Goal: Navigation & Orientation: Find specific page/section

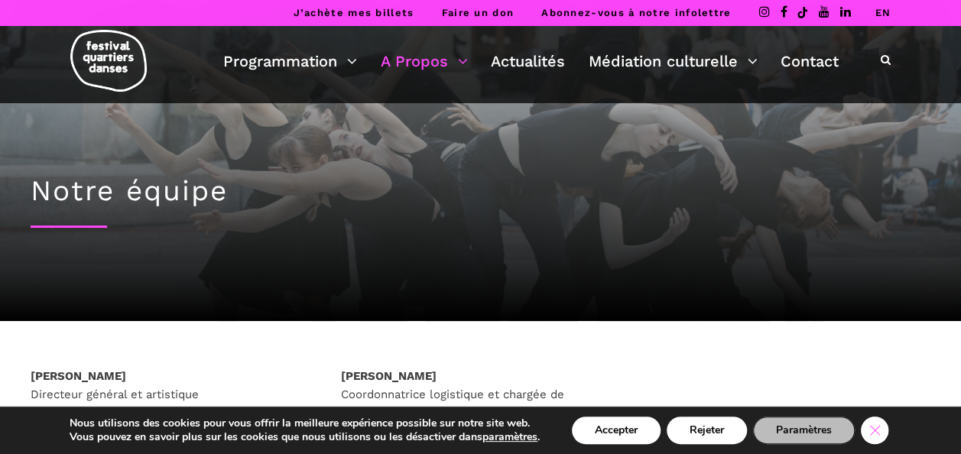
drag, startPoint x: 875, startPoint y: 430, endPoint x: 809, endPoint y: 417, distance: 66.9
click at [874, 430] on icon "Close GDPR Cookie Banner" at bounding box center [875, 429] width 28 height 23
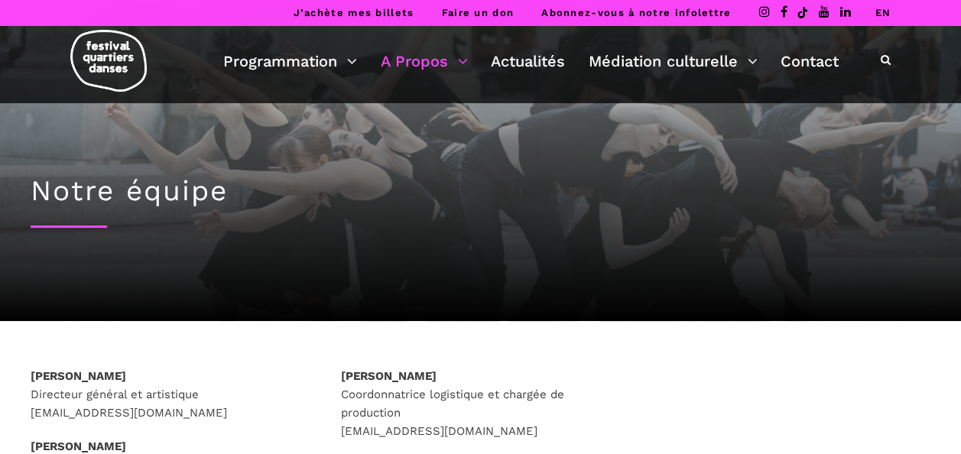
scroll to position [229, 0]
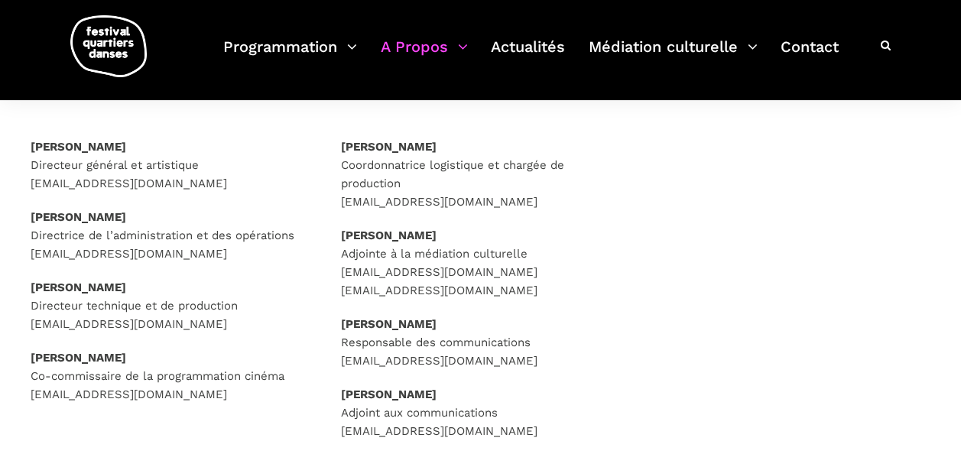
click at [402, 144] on strong "[PERSON_NAME]" at bounding box center [389, 147] width 96 height 14
drag, startPoint x: 402, startPoint y: 144, endPoint x: 328, endPoint y: 179, distance: 82.1
click at [328, 179] on div "[PERSON_NAME] Coordonnatrice logistique et chargée de production [EMAIL_ADDRESS…" at bounding box center [481, 343] width 310 height 411
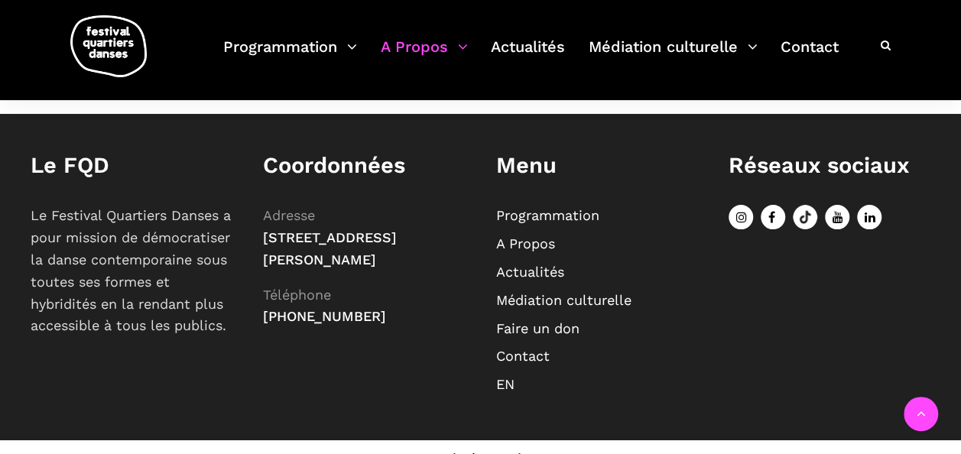
scroll to position [1275, 0]
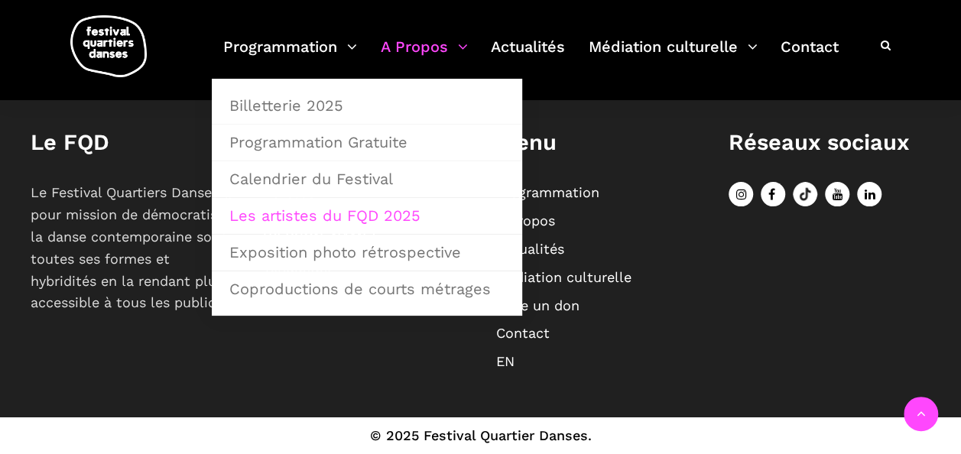
click at [354, 216] on link "Les artistes du FQD 2025" at bounding box center [367, 215] width 294 height 35
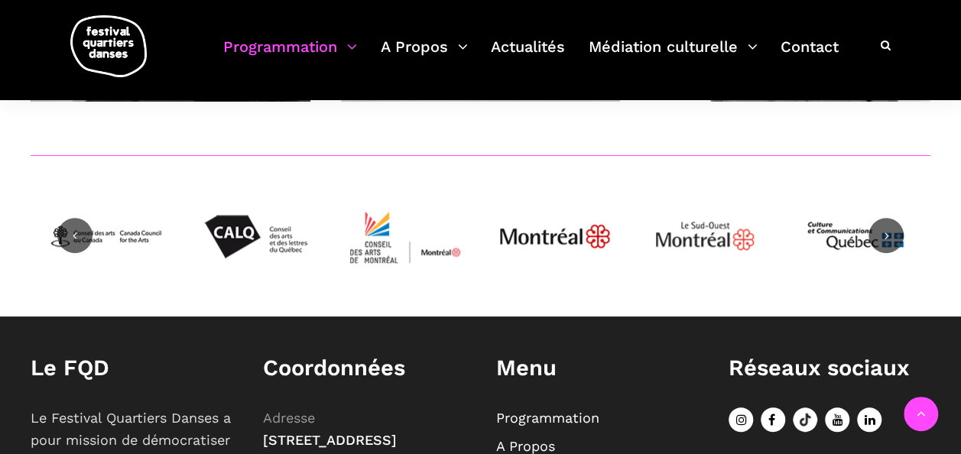
scroll to position [6117, 0]
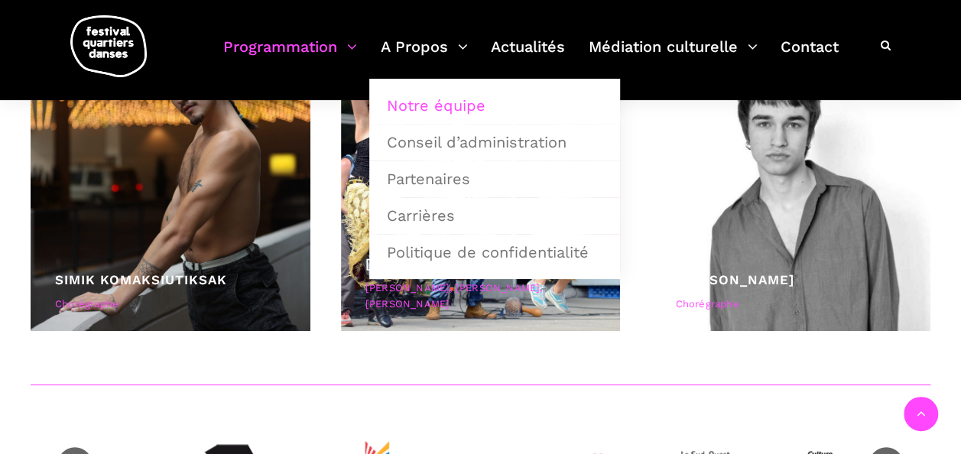
click at [448, 102] on link "Notre équipe" at bounding box center [495, 105] width 234 height 35
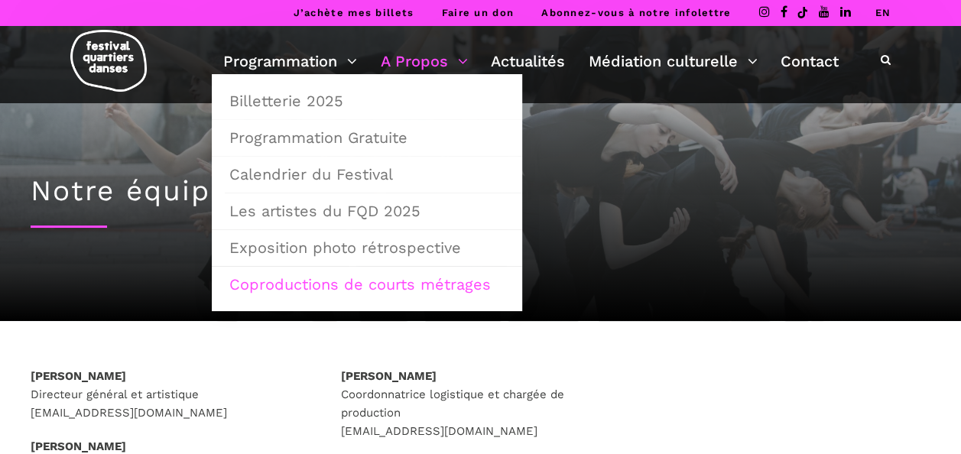
click at [304, 286] on link "Coproductions de courts métrages" at bounding box center [367, 284] width 294 height 35
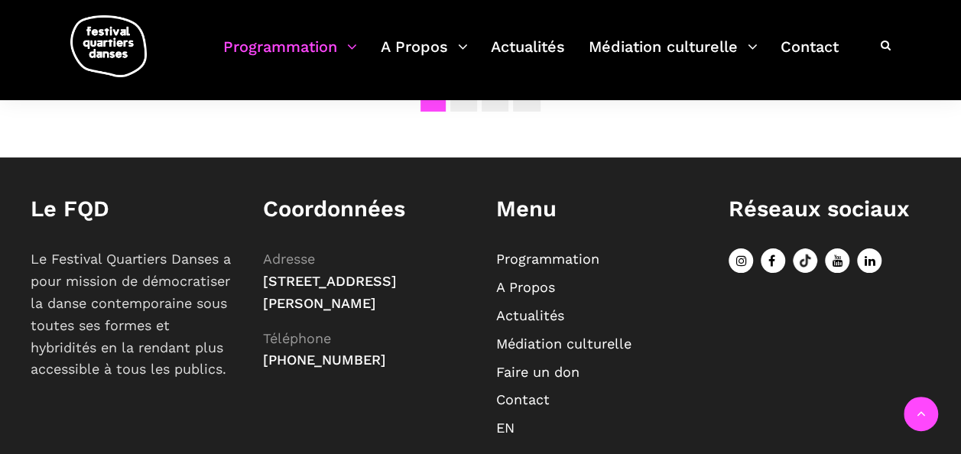
scroll to position [1580, 0]
